Goal: Task Accomplishment & Management: Use online tool/utility

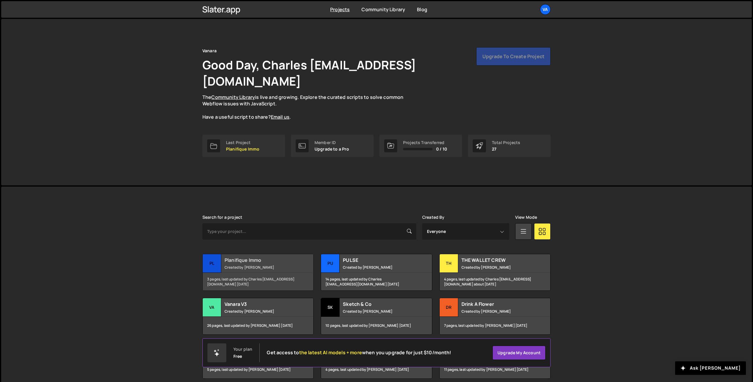
click at [263, 257] on h2 "Planifique Immo" at bounding box center [260, 260] width 71 height 6
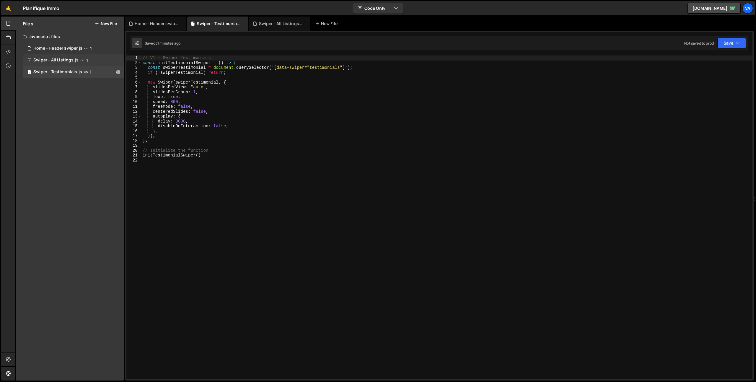
click at [101, 61] on div "4 Swiper - All Listings.js 1" at bounding box center [73, 60] width 101 height 12
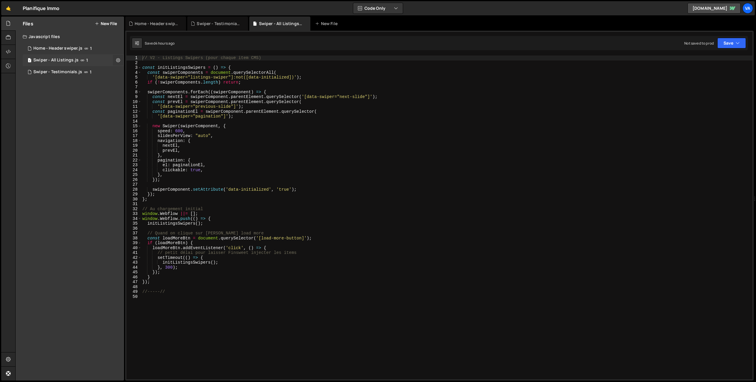
click at [117, 60] on icon at bounding box center [118, 60] width 4 height 6
type input "Swiper - All Listings"
radio input "true"
checkbox input "true"
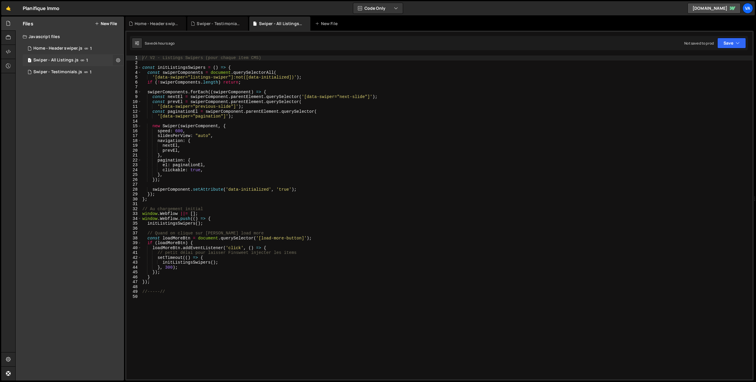
checkbox input "true"
click at [155, 71] on button "Edit File Settings" at bounding box center [154, 73] width 58 height 12
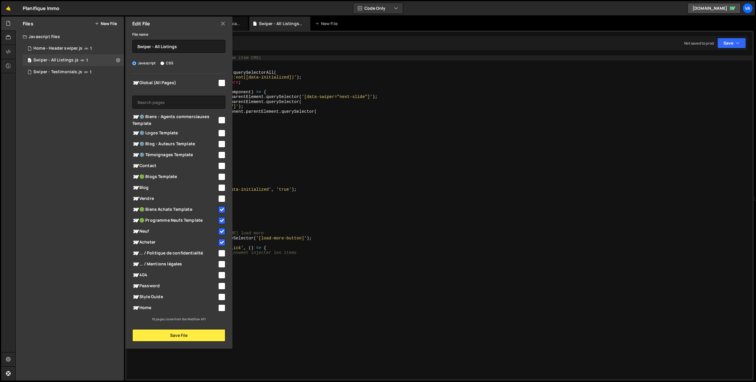
click at [221, 306] on input "checkbox" at bounding box center [221, 307] width 7 height 7
checkbox input "true"
click at [193, 337] on button "Save File" at bounding box center [178, 335] width 93 height 12
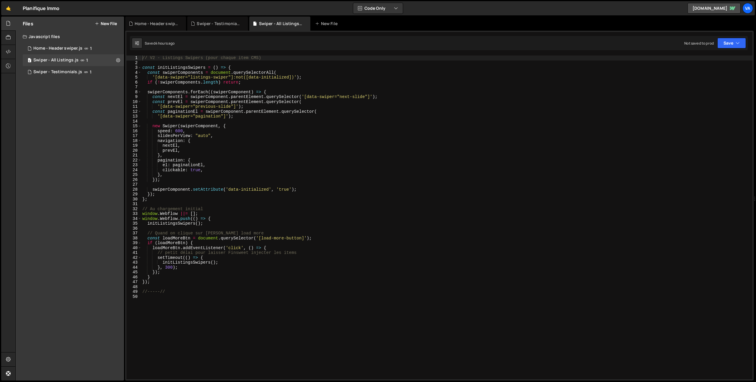
click at [242, 321] on div "// V2 - Listings Swipers (pour chaque item CMS) const initListingsSwipers = ( )…" at bounding box center [446, 223] width 611 height 334
